Goal: Obtain resource: Download file/media

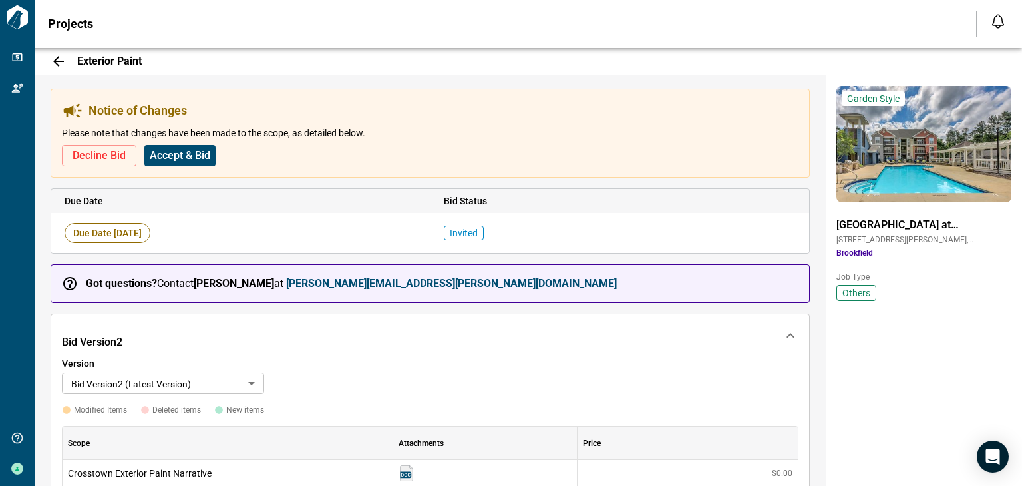
scroll to position [383, 0]
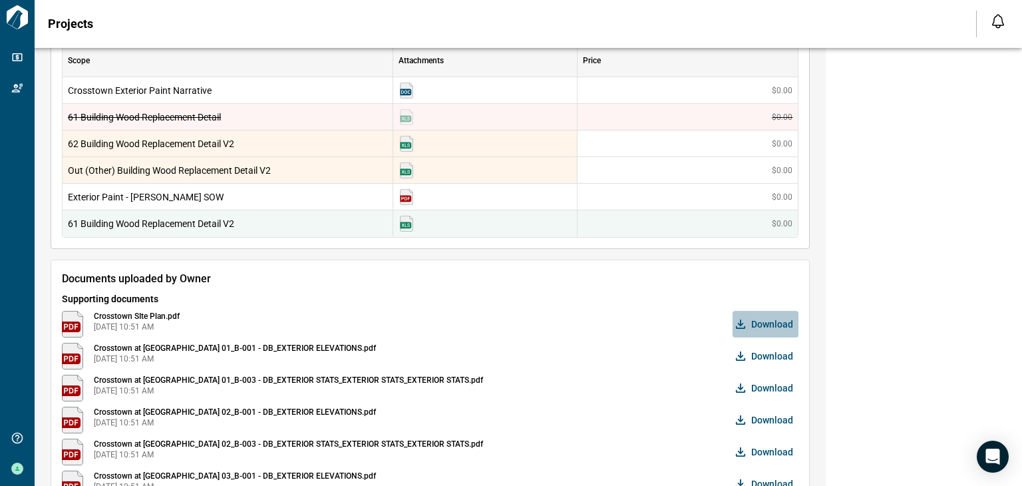
click at [773, 317] on span "Download" at bounding box center [772, 323] width 42 height 13
click at [410, 196] on img at bounding box center [407, 197] width 16 height 16
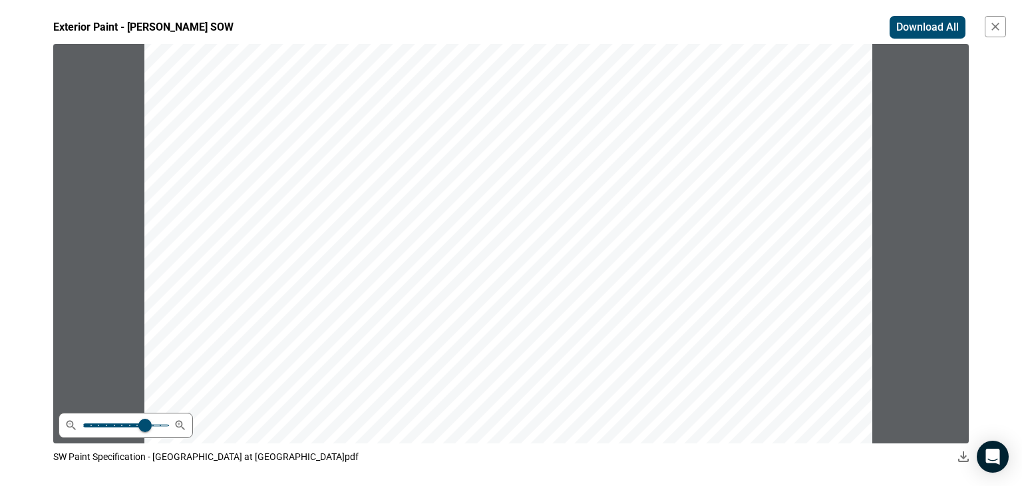
scroll to position [511, 0]
